Goal: Navigation & Orientation: Find specific page/section

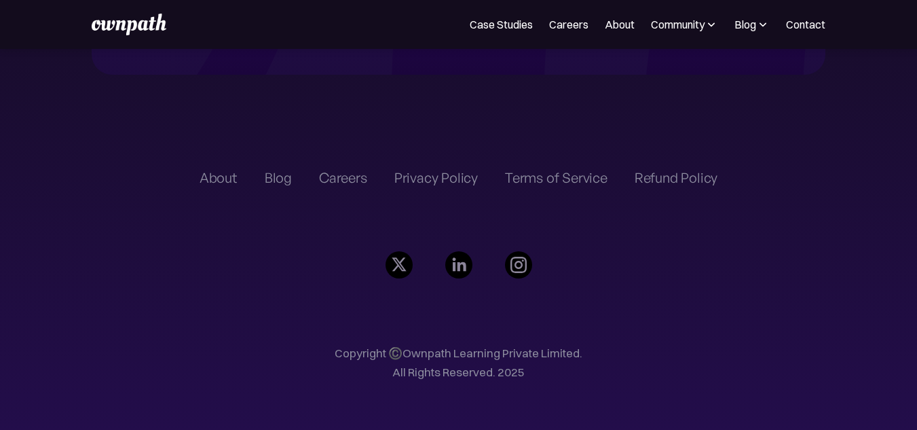
scroll to position [3156, 0]
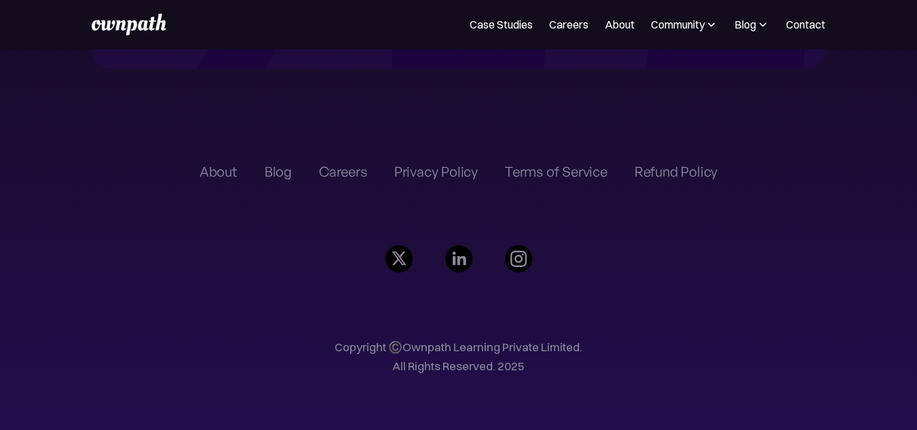
click at [333, 173] on div "Careers" at bounding box center [343, 172] width 48 height 16
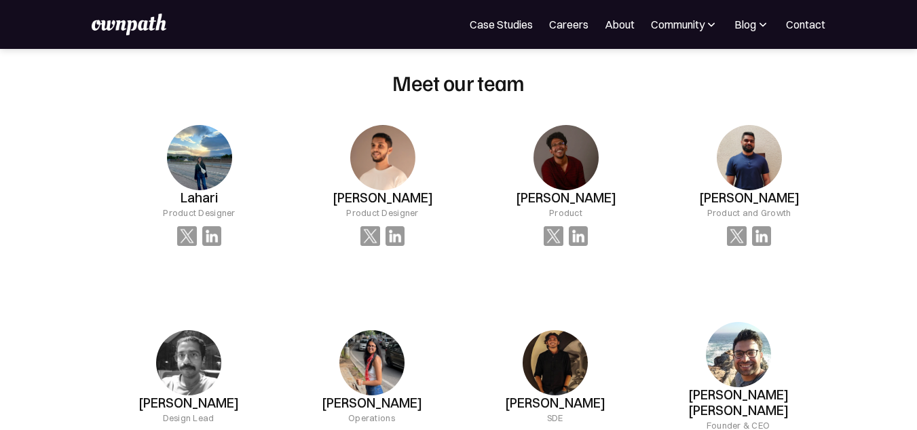
scroll to position [1100, 0]
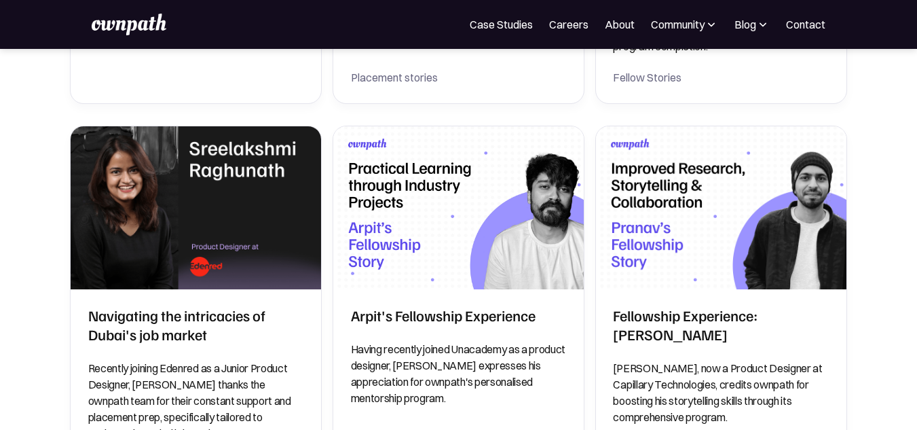
scroll to position [972, 0]
